Goal: Information Seeking & Learning: Learn about a topic

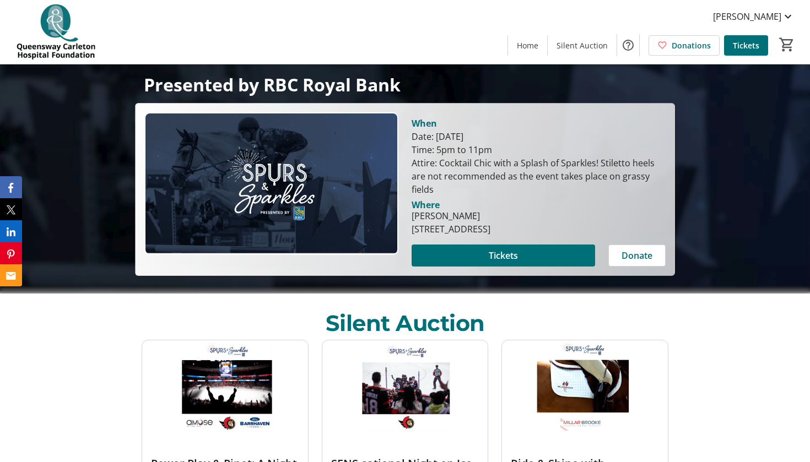
scroll to position [166, 0]
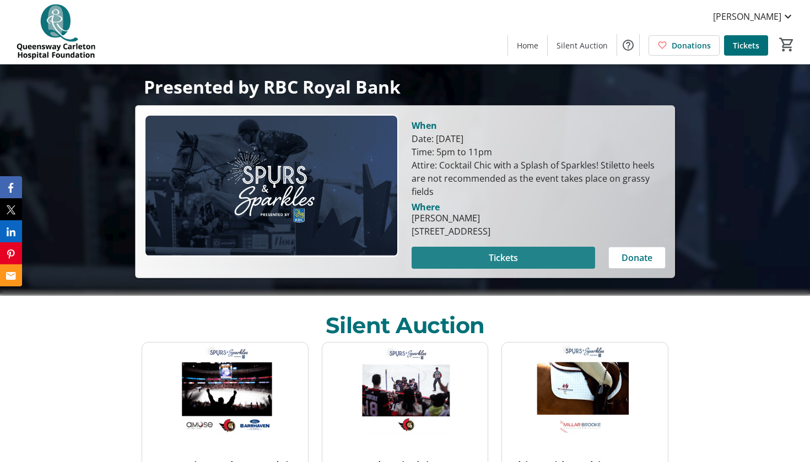
click at [478, 252] on span at bounding box center [502, 258] width 183 height 26
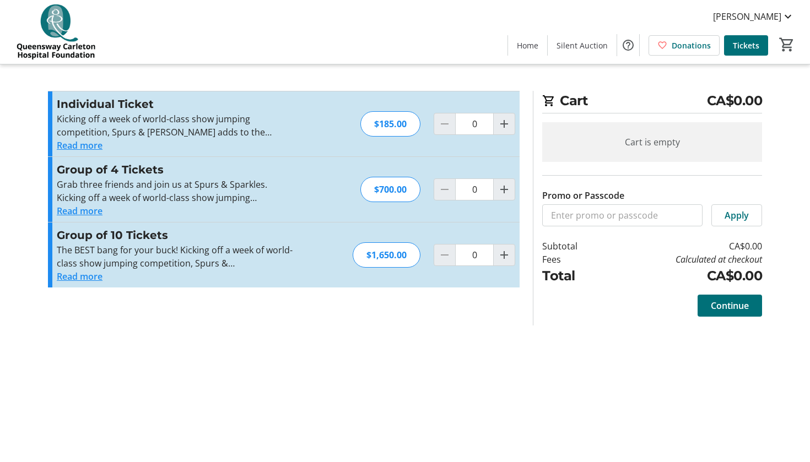
click at [99, 142] on button "Read more" at bounding box center [80, 145] width 46 height 13
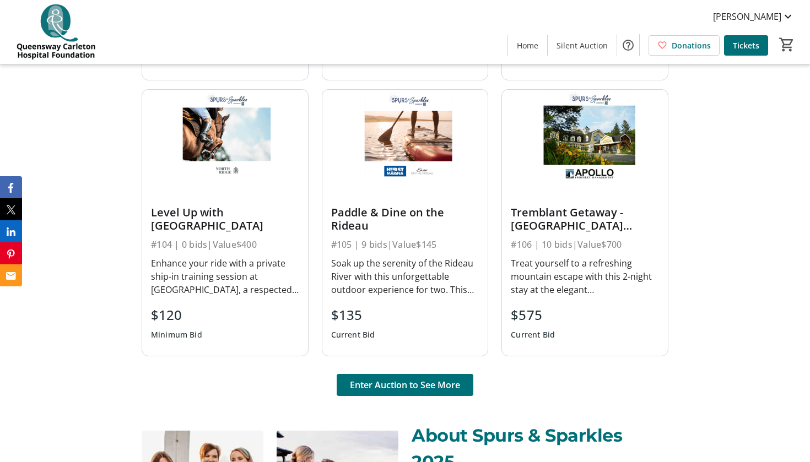
scroll to position [698, 0]
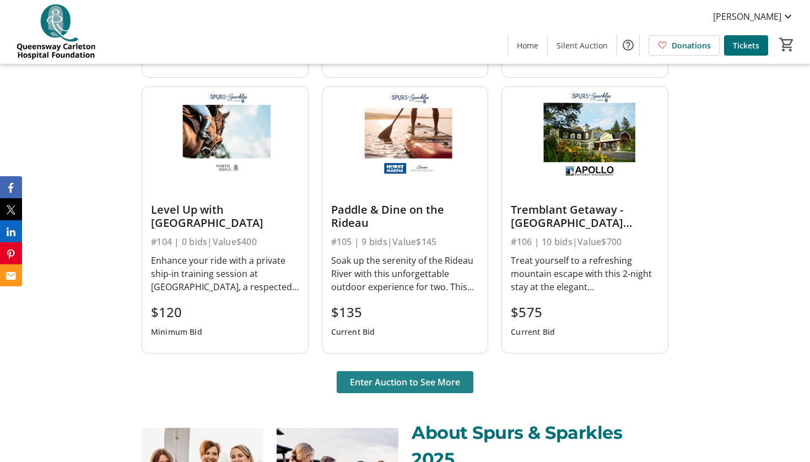
click at [406, 387] on span "Enter Auction to See More" at bounding box center [405, 382] width 110 height 13
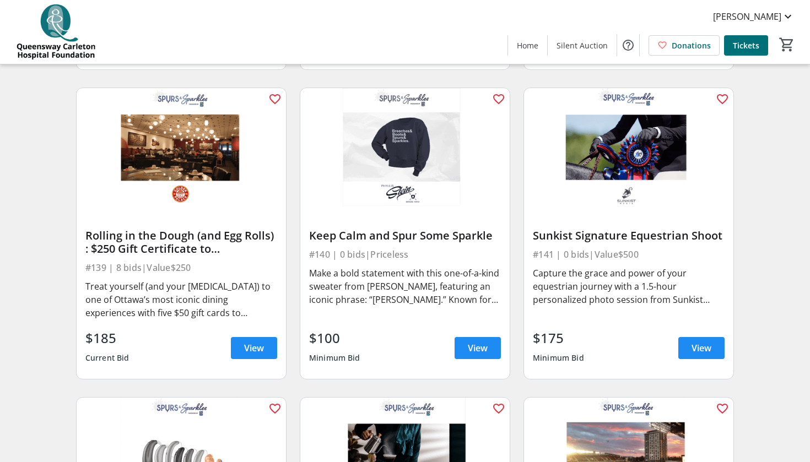
scroll to position [3783, 0]
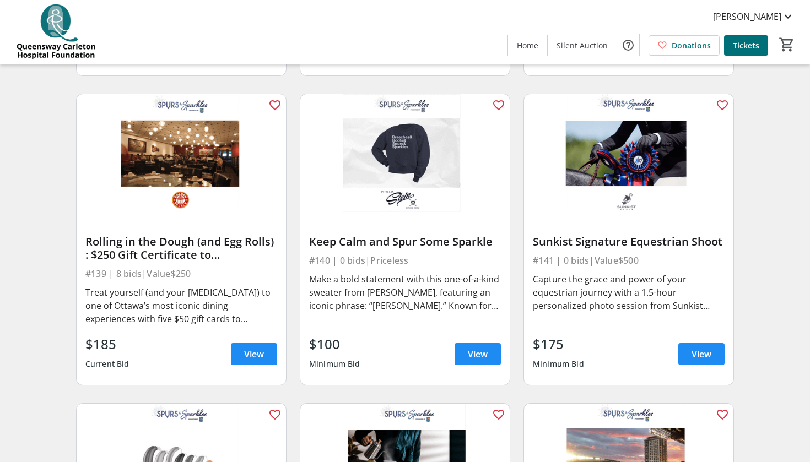
click at [391, 246] on div "Keep Calm and Spur Some Sparkle" at bounding box center [405, 241] width 192 height 13
click at [391, 180] on img at bounding box center [404, 153] width 209 height 118
click at [403, 247] on div "Keep Calm and Spur Some Sparkle" at bounding box center [405, 241] width 192 height 13
click at [484, 356] on span "View" at bounding box center [478, 354] width 20 height 13
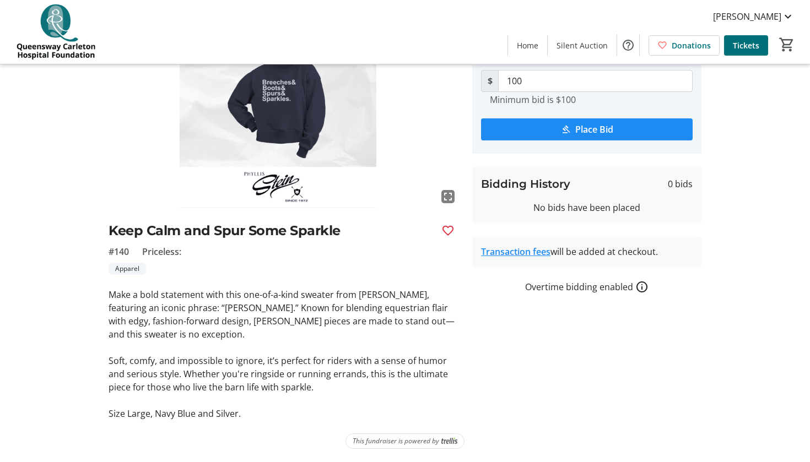
scroll to position [94, 0]
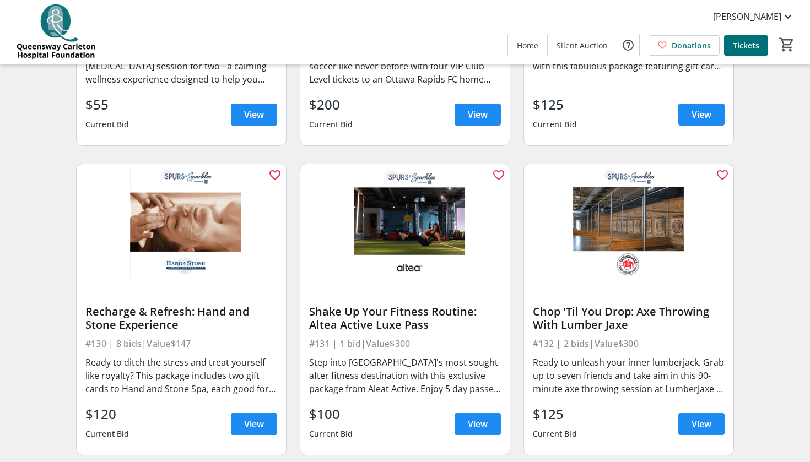
scroll to position [2786, 0]
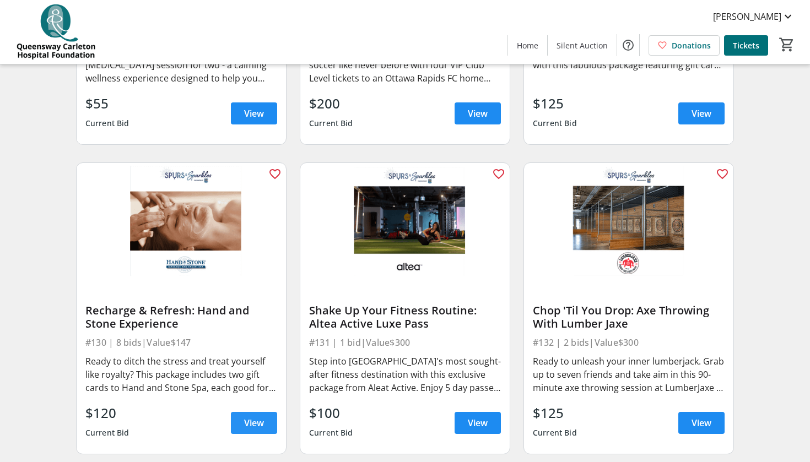
click at [267, 421] on span at bounding box center [254, 423] width 46 height 26
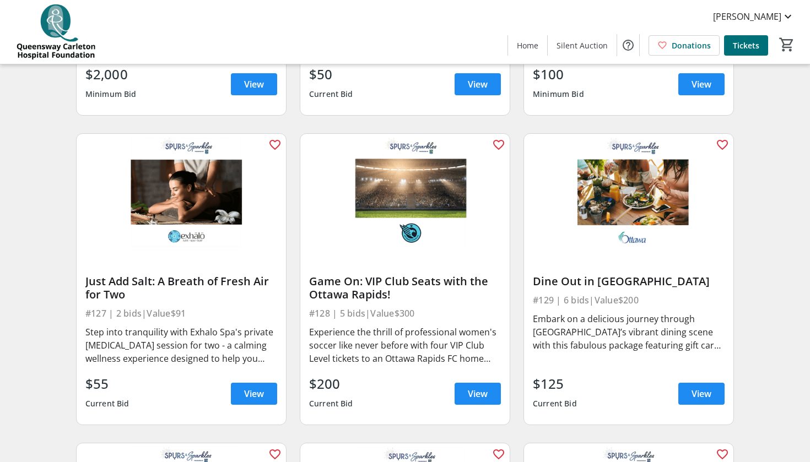
scroll to position [2226, 0]
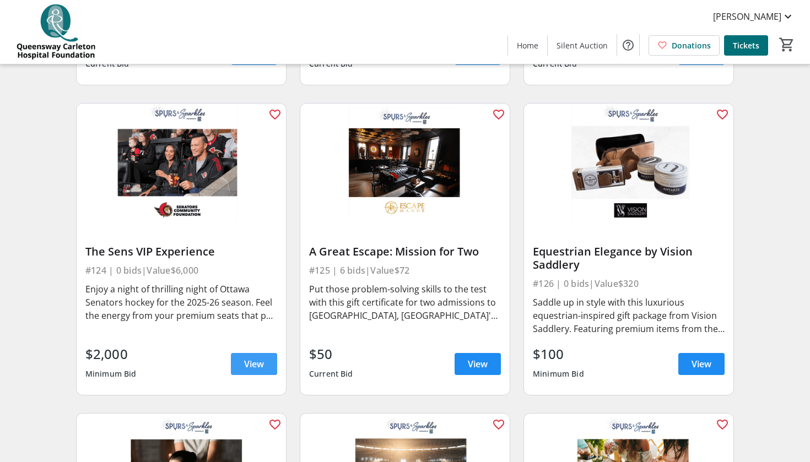
click at [250, 356] on span at bounding box center [254, 364] width 46 height 26
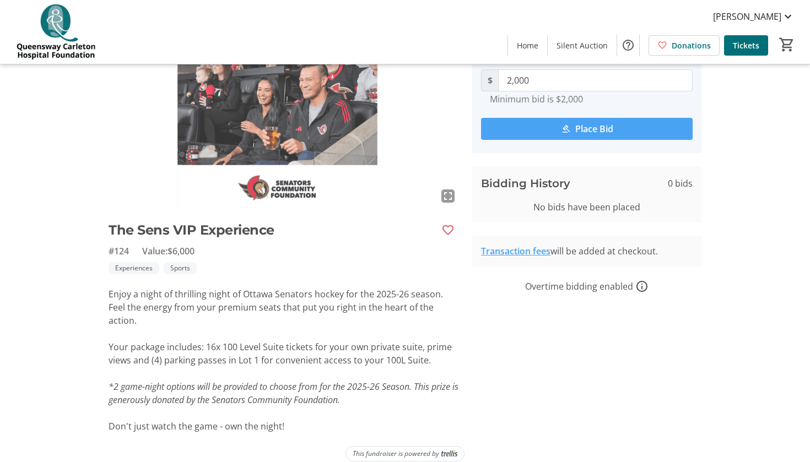
scroll to position [94, 0]
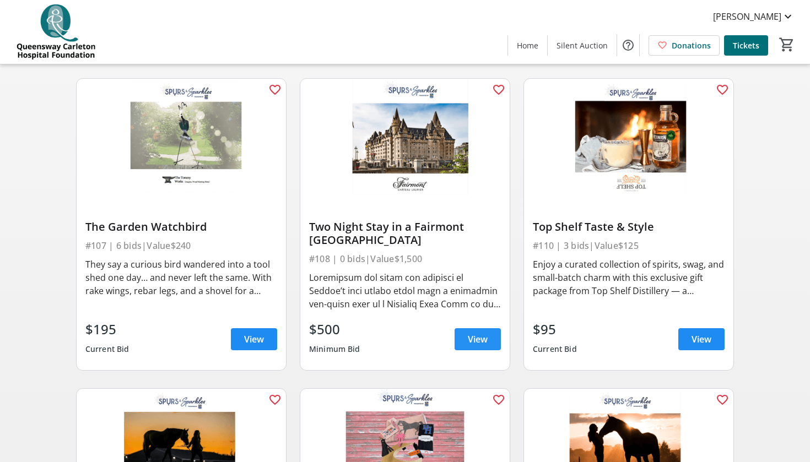
scroll to position [698, 0]
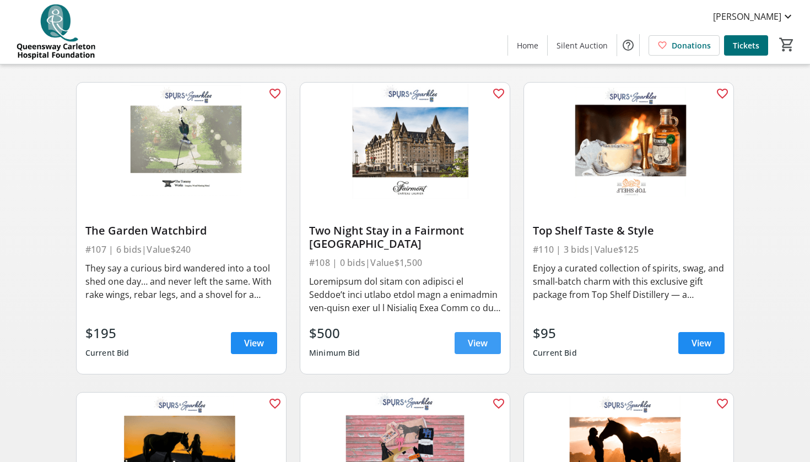
click at [478, 339] on span "View" at bounding box center [478, 343] width 20 height 13
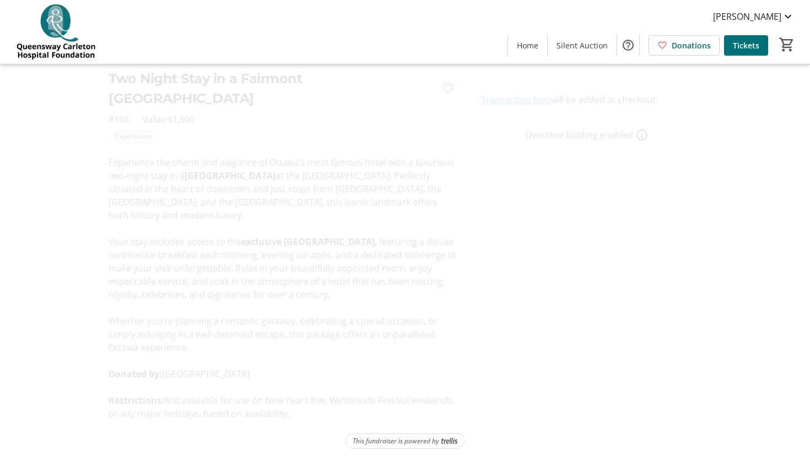
scroll to position [246, 0]
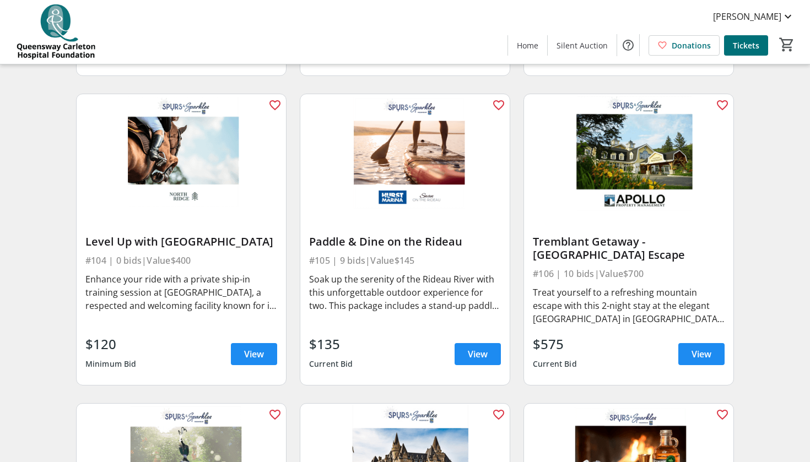
scroll to position [388, 0]
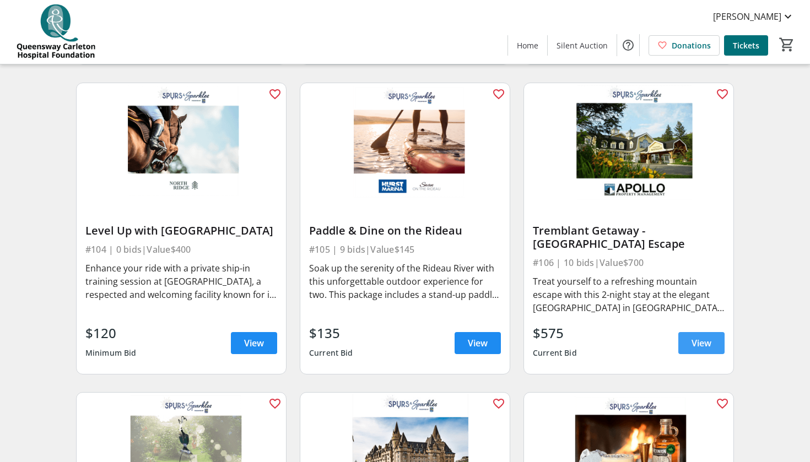
click at [692, 340] on span "View" at bounding box center [701, 343] width 20 height 13
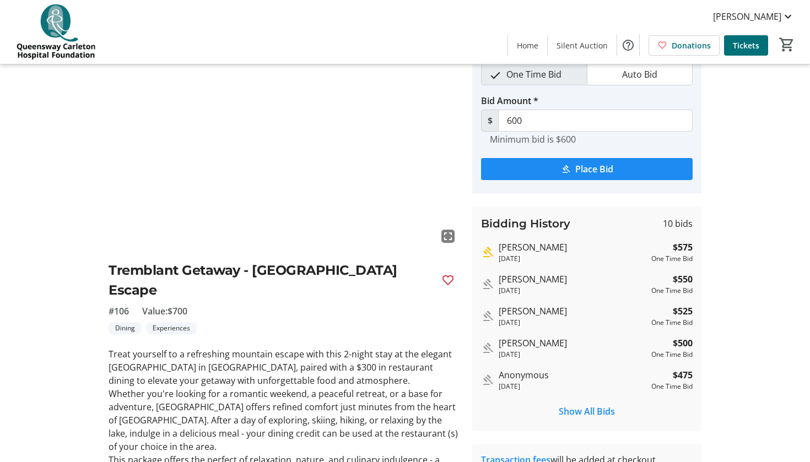
scroll to position [55, 0]
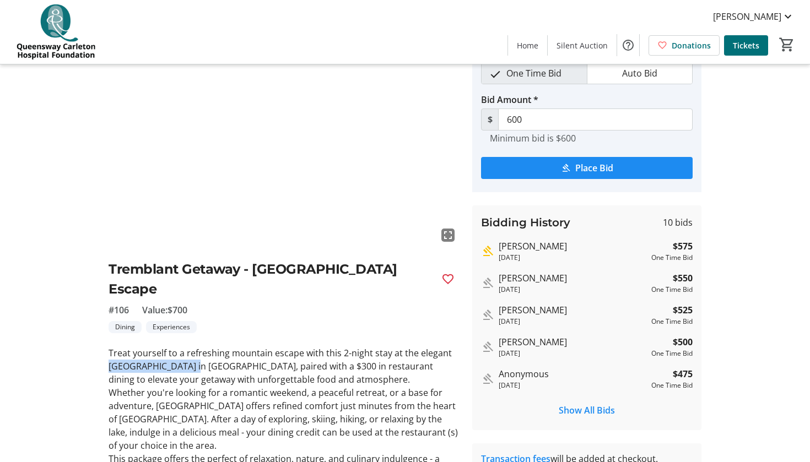
drag, startPoint x: 109, startPoint y: 365, endPoint x: 191, endPoint y: 362, distance: 81.6
click at [191, 362] on p "Treat yourself to a refreshing mountain escape with this 2-night stay at the el…" at bounding box center [284, 366] width 350 height 40
copy p "Château Beauvallon"
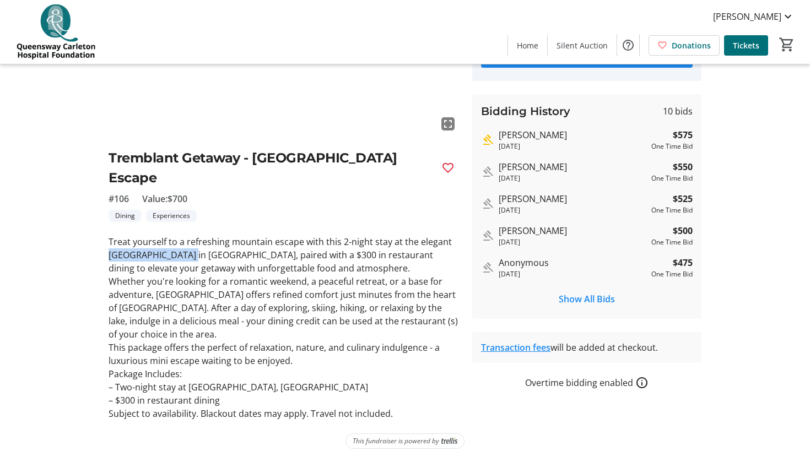
scroll to position [166, 0]
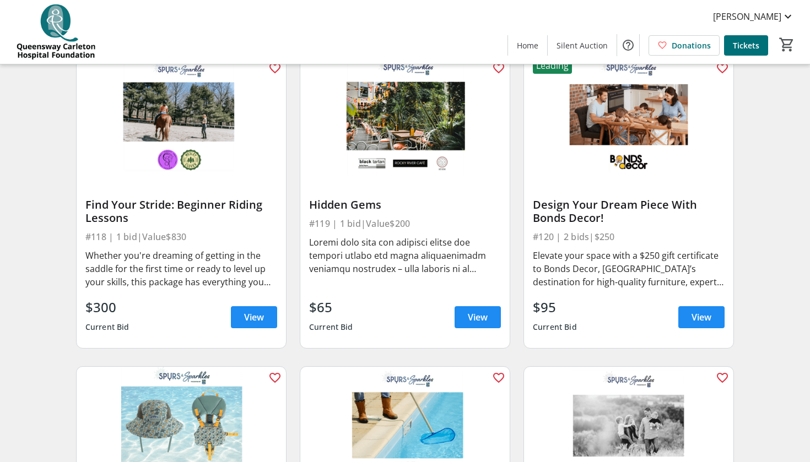
scroll to position [2001, 0]
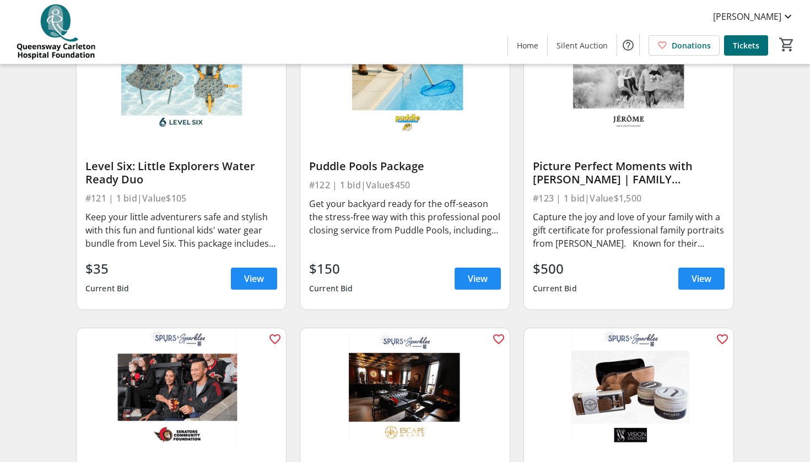
click at [750, 1] on div "Brenden Lockett Home Silent Auction Donations Tickets 0" at bounding box center [405, 32] width 810 height 64
